Goal: Answer question/provide support

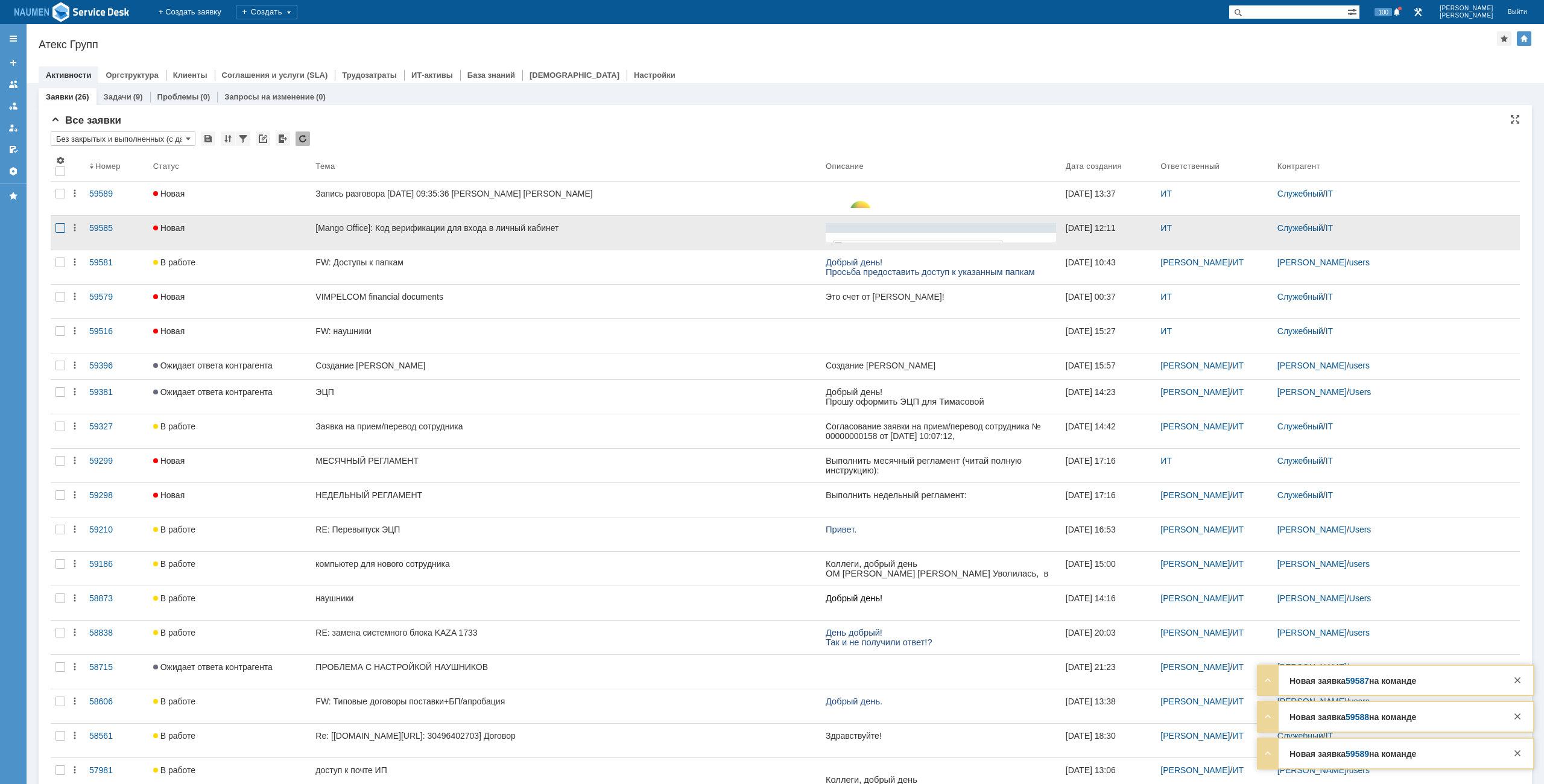
click at [59, 226] on div at bounding box center [60, 228] width 10 height 10
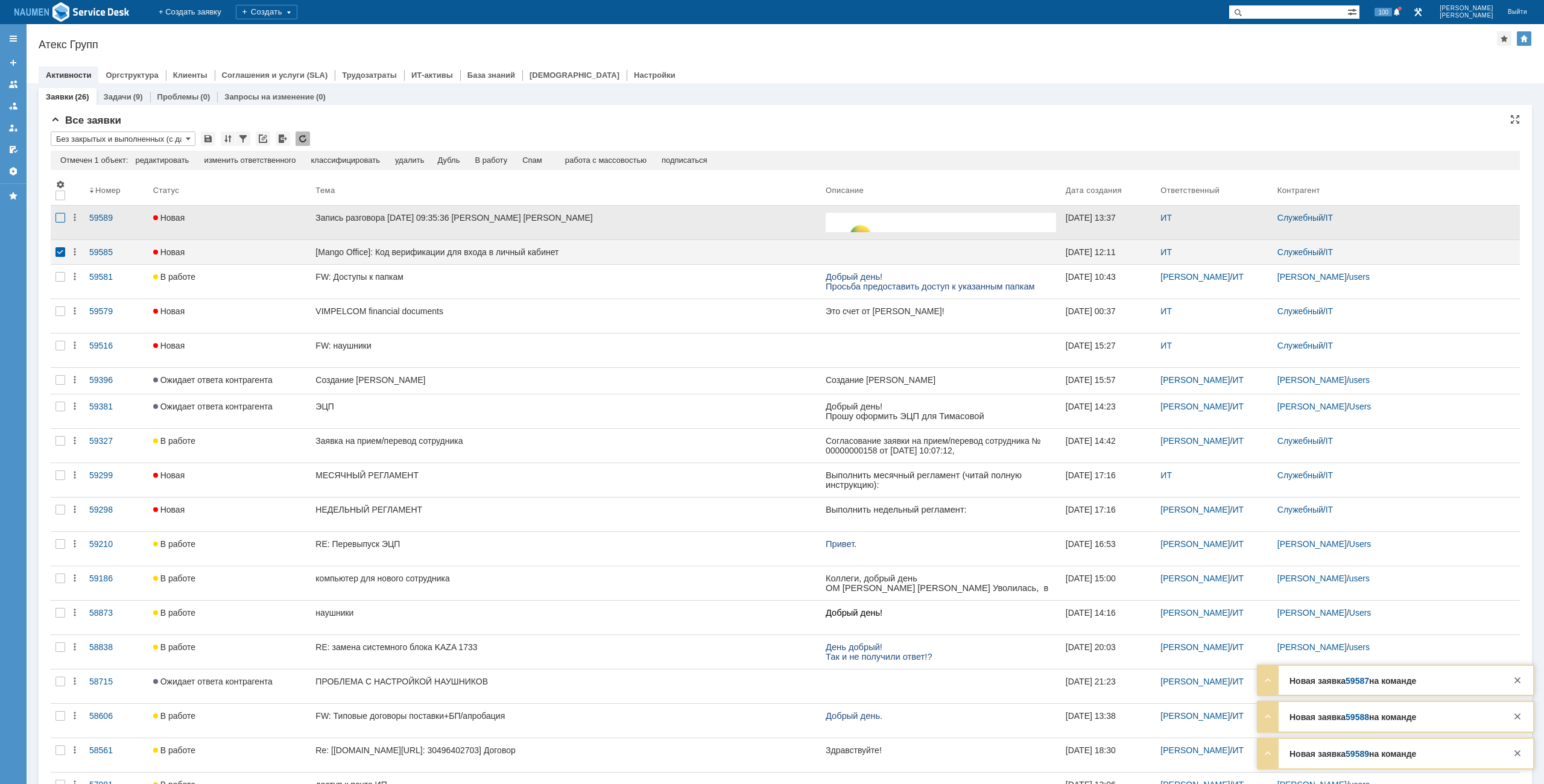
click at [59, 219] on div at bounding box center [60, 217] width 10 height 10
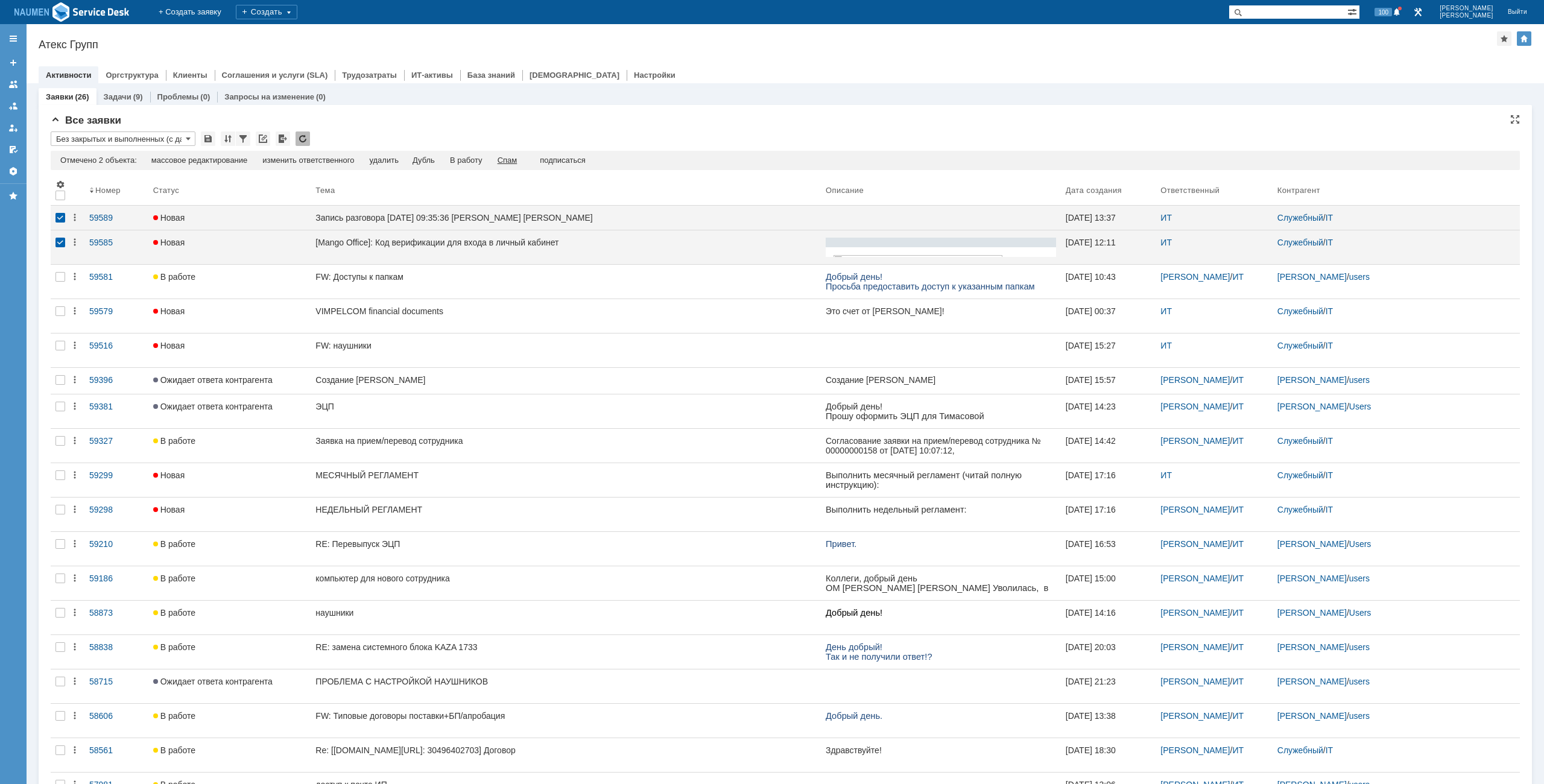
click at [510, 158] on div "Спам" at bounding box center [508, 160] width 20 height 10
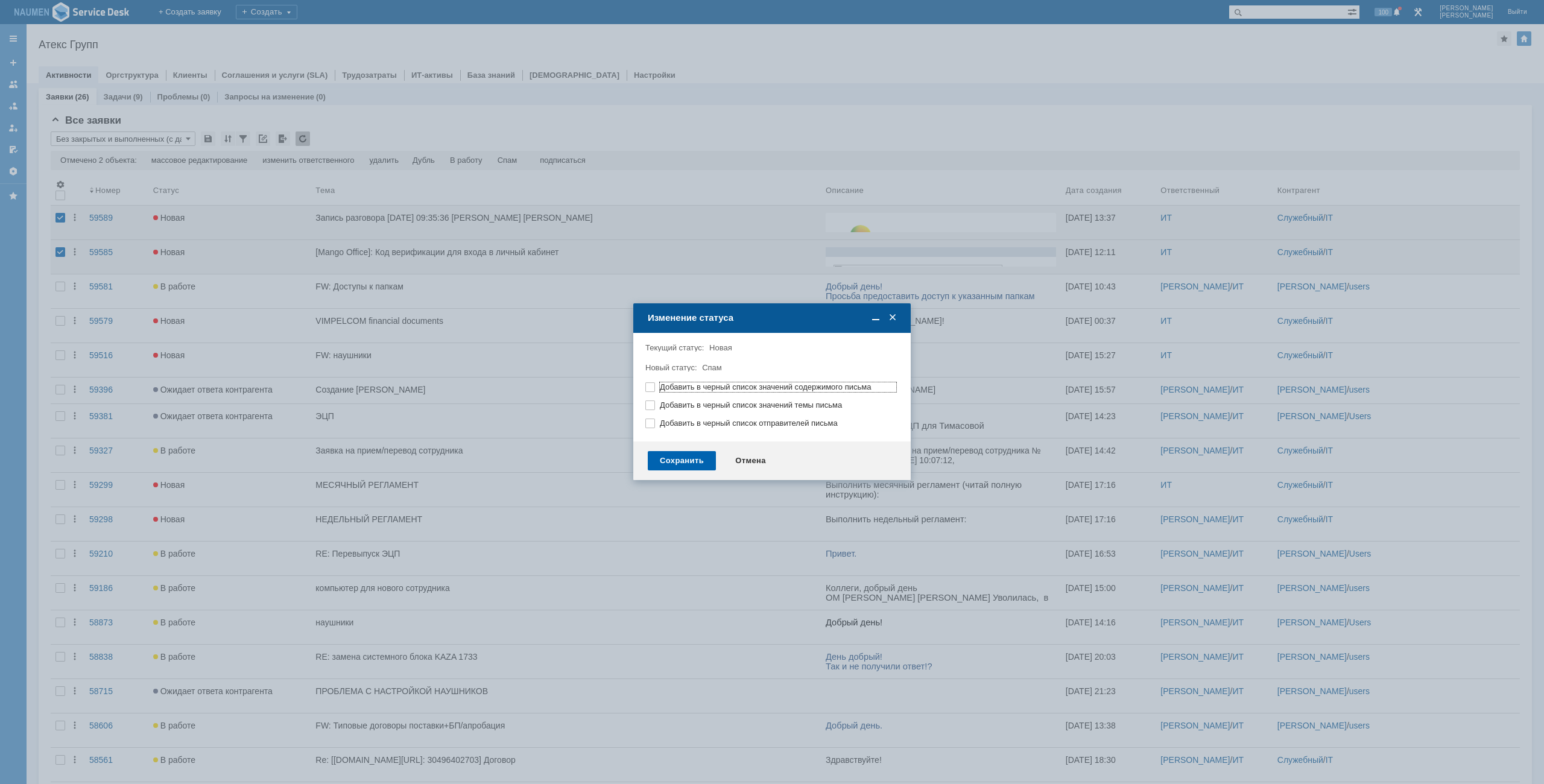
click at [702, 461] on div "Сохранить" at bounding box center [682, 460] width 68 height 20
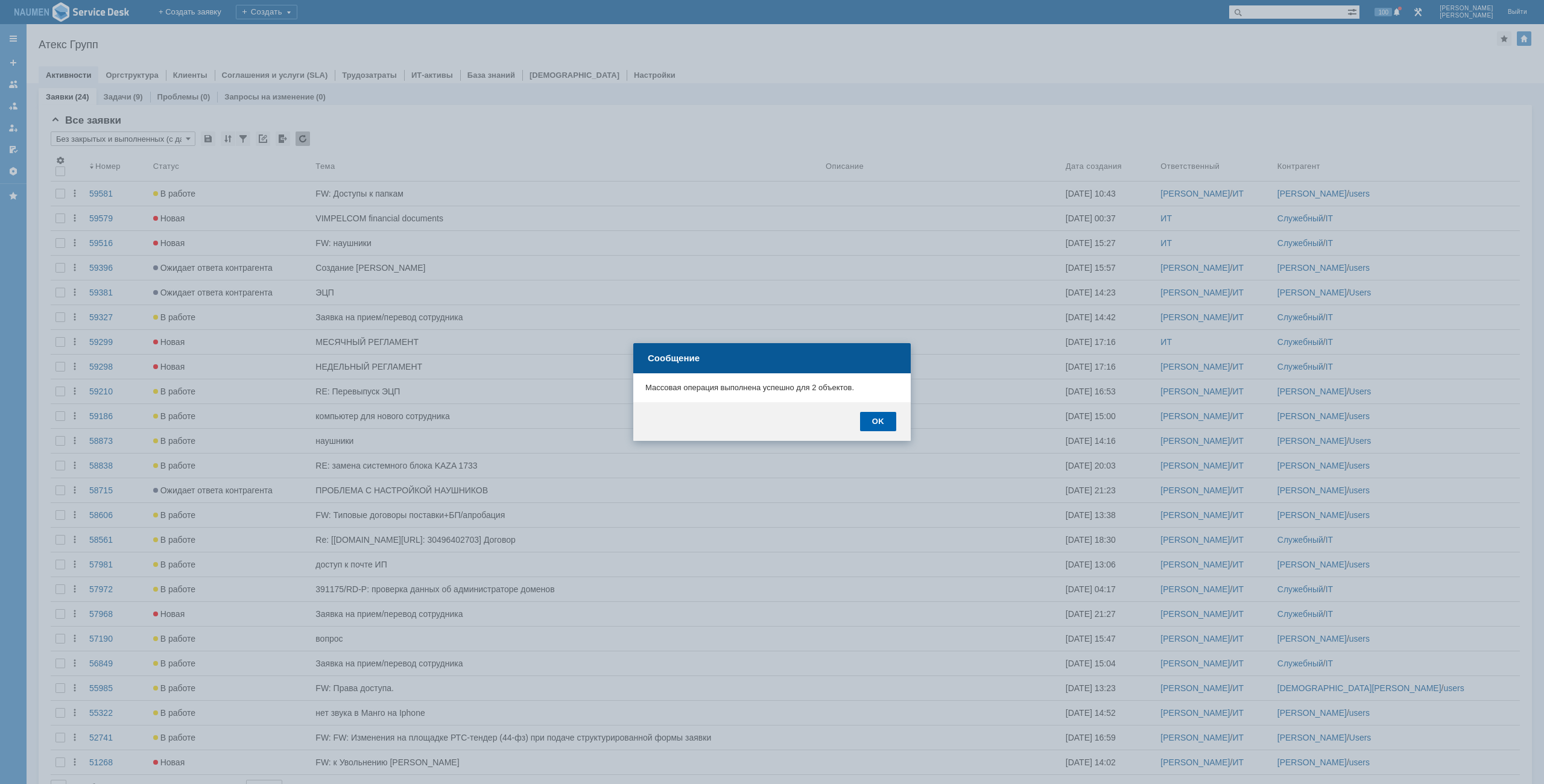
click at [878, 430] on div "OK" at bounding box center [878, 421] width 36 height 20
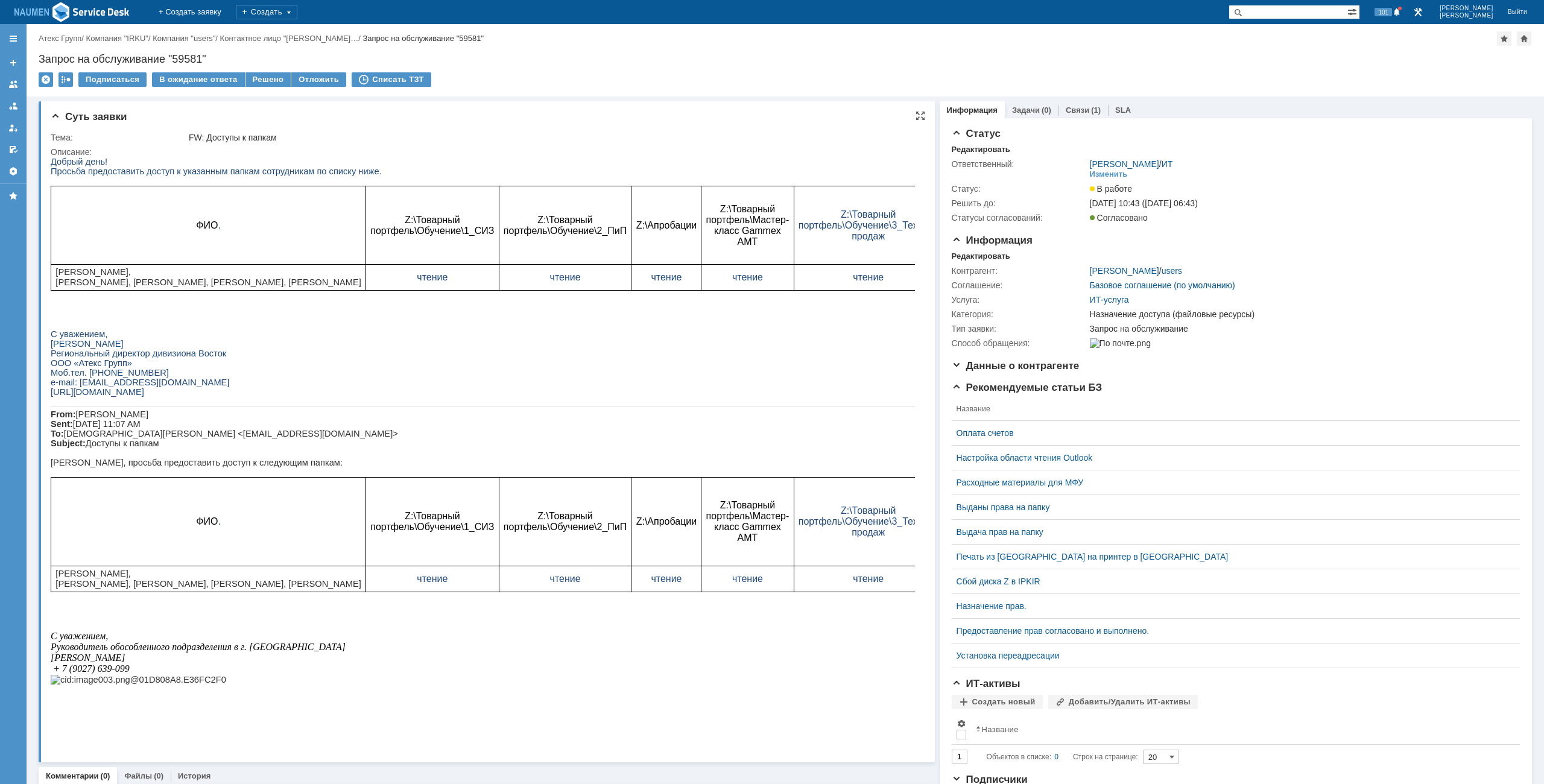
drag, startPoint x: 307, startPoint y: 234, endPoint x: 615, endPoint y: 183, distance: 312.2
click at [267, 82] on div "Решено" at bounding box center [268, 80] width 46 height 14
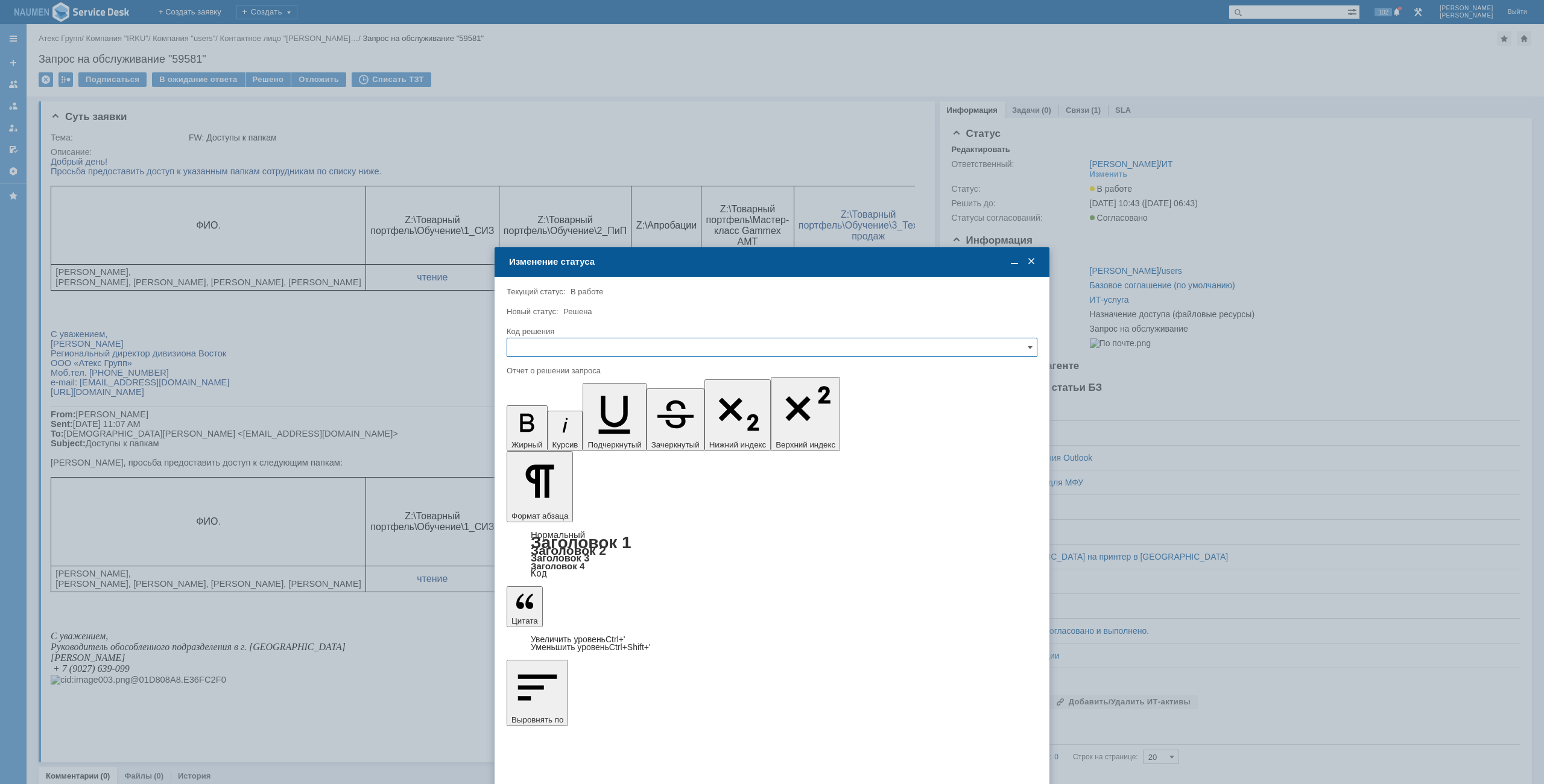
click at [698, 351] on input "text" at bounding box center [771, 348] width 531 height 20
drag, startPoint x: 587, startPoint y: 439, endPoint x: 590, endPoint y: 434, distance: 5.8
click at [590, 434] on div "[не указано] Не воспроизводится Отклонено Решено Спам Дубль" at bounding box center [772, 419] width 530 height 119
click at [590, 434] on span "Решено" at bounding box center [771, 429] width 515 height 10
type input "Решено"
